Goal: Information Seeking & Learning: Find specific fact

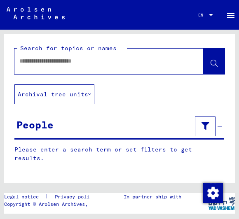
click at [28, 64] on input "text" at bounding box center [101, 61] width 164 height 9
type input "**********"
click at [216, 57] on button at bounding box center [213, 62] width 21 height 26
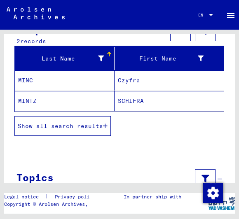
scroll to position [95, 0]
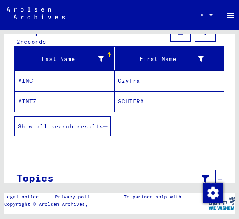
click at [89, 126] on span "Show all search results" at bounding box center [60, 126] width 85 height 7
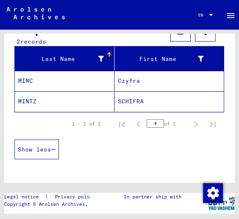
click at [193, 82] on mat-cell "Czyfra" at bounding box center [168, 81] width 109 height 20
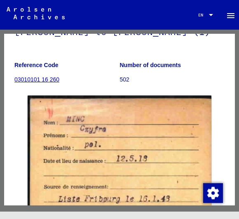
scroll to position [99, 0]
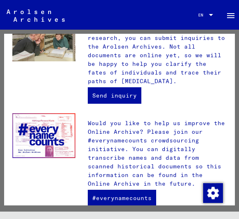
scroll to position [371, 0]
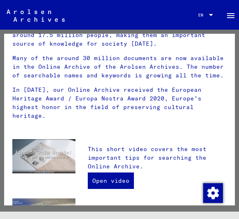
scroll to position [106, 0]
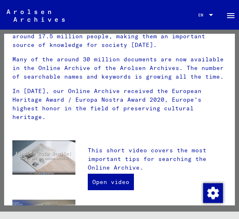
click at [231, 14] on mat-icon "menu" at bounding box center [230, 16] width 10 height 10
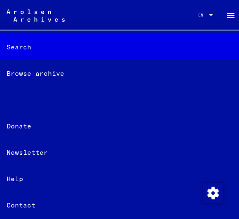
click at [26, 42] on div "Search" at bounding box center [119, 47] width 239 height 26
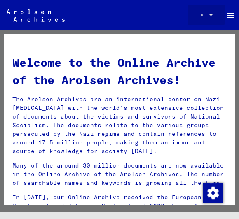
click at [205, 14] on span "EN" at bounding box center [202, 15] width 9 height 5
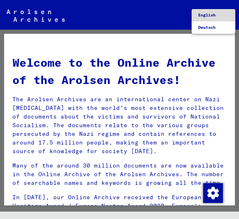
click at [212, 12] on span "English" at bounding box center [206, 14] width 17 height 5
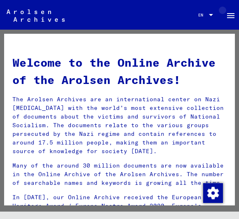
click at [235, 20] on mat-icon "menu" at bounding box center [230, 16] width 10 height 10
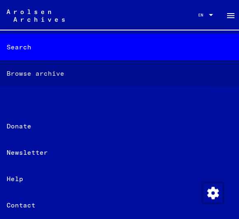
click at [16, 72] on div "Browse archive" at bounding box center [119, 73] width 239 height 26
